Goal: Navigation & Orientation: Find specific page/section

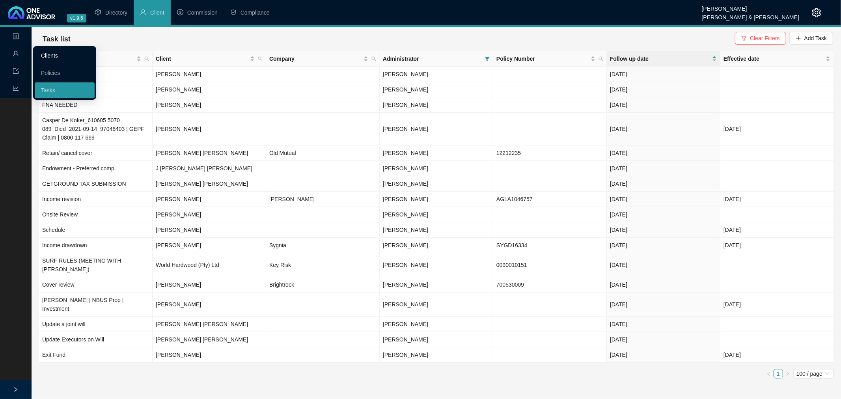
click at [48, 54] on link "Clients" at bounding box center [49, 55] width 17 height 6
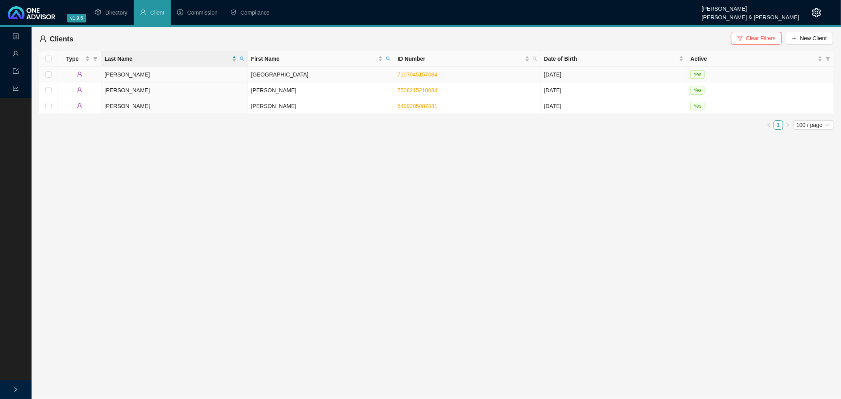
click at [301, 74] on td "[GEOGRAPHIC_DATA]" at bounding box center [321, 75] width 147 height 16
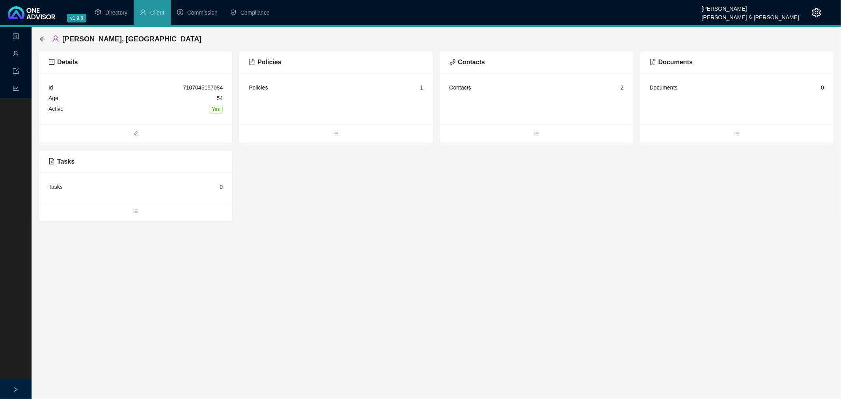
click at [749, 103] on div "Documents 0" at bounding box center [736, 98] width 193 height 51
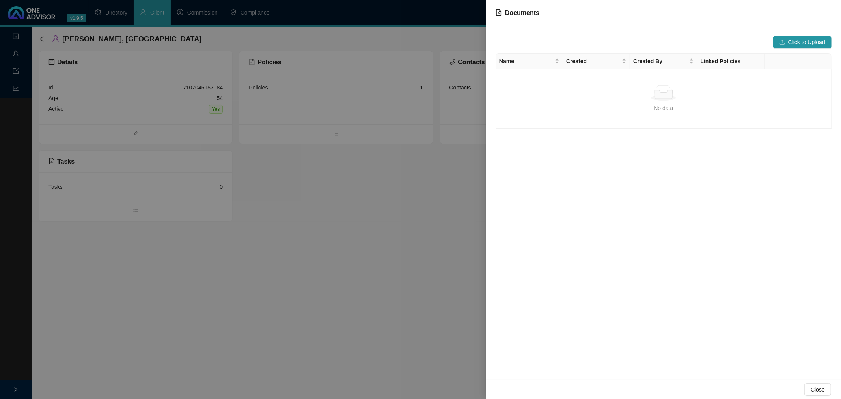
click at [42, 38] on div at bounding box center [420, 199] width 841 height 399
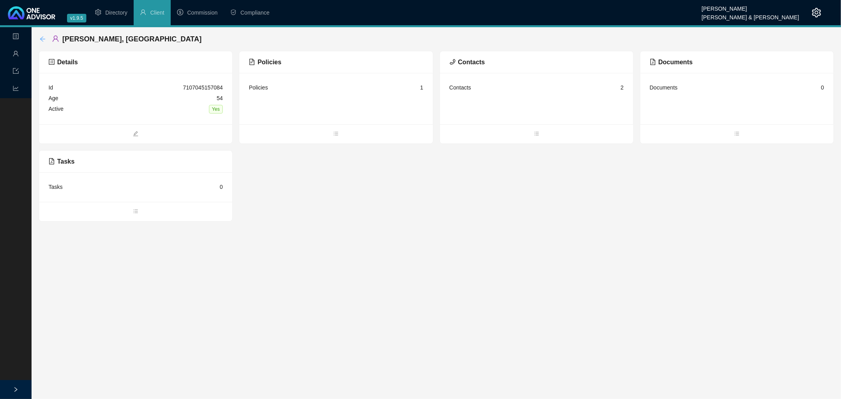
click at [40, 36] on icon "arrow-left" at bounding box center [42, 39] width 6 height 6
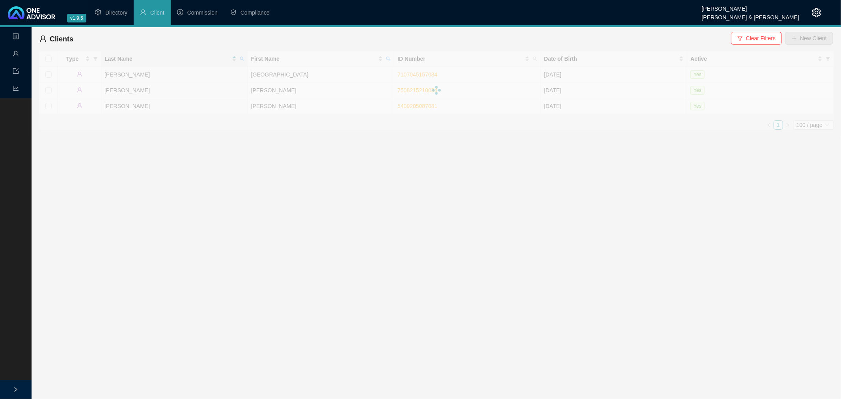
click at [14, 50] on icon "user" at bounding box center [16, 53] width 6 height 6
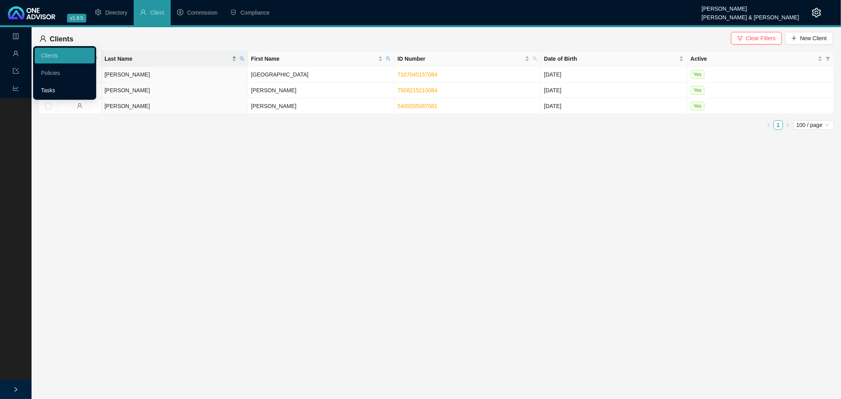
click at [48, 88] on link "Tasks" at bounding box center [48, 90] width 14 height 6
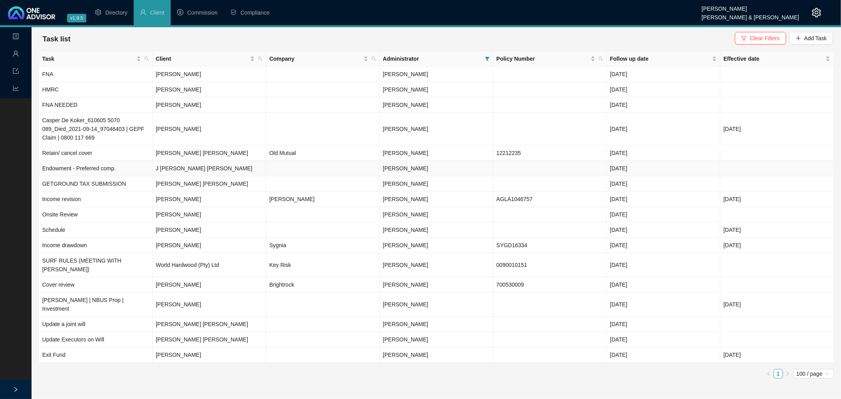
click at [220, 170] on td "J [PERSON_NAME] [PERSON_NAME]" at bounding box center [210, 168] width 114 height 15
